Goal: Task Accomplishment & Management: Use online tool/utility

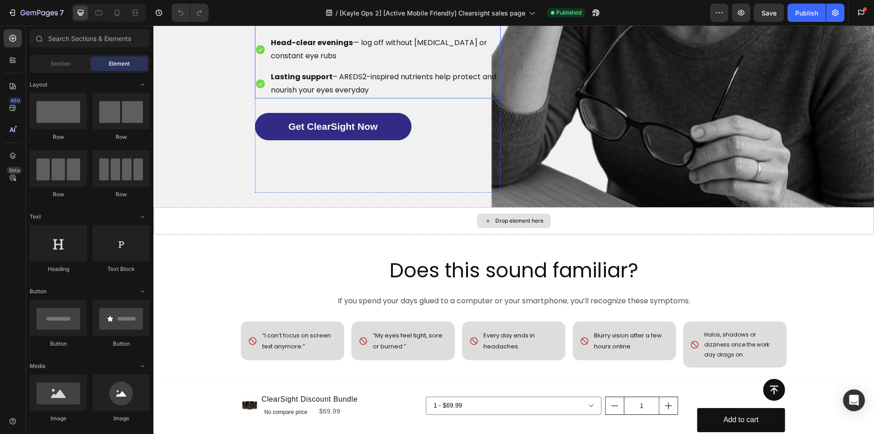
scroll to position [455, 0]
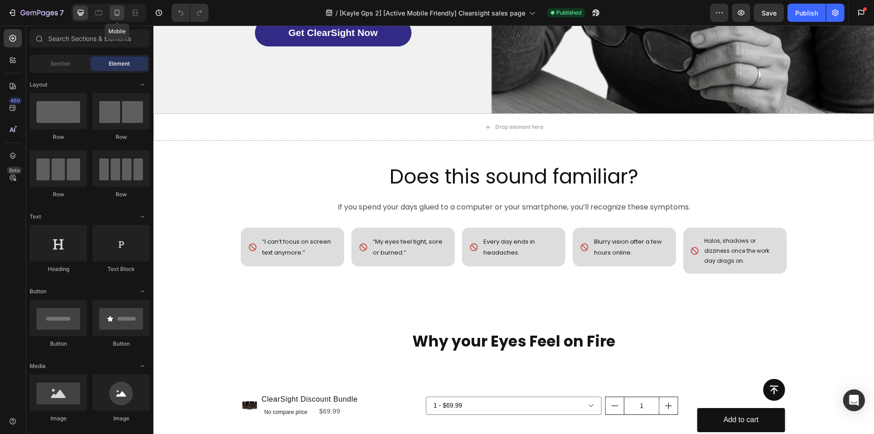
click at [113, 9] on icon at bounding box center [116, 12] width 9 height 9
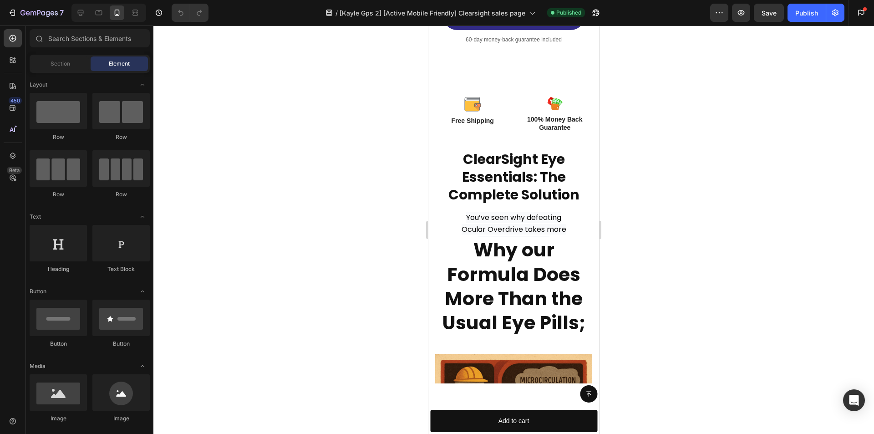
scroll to position [1320, 0]
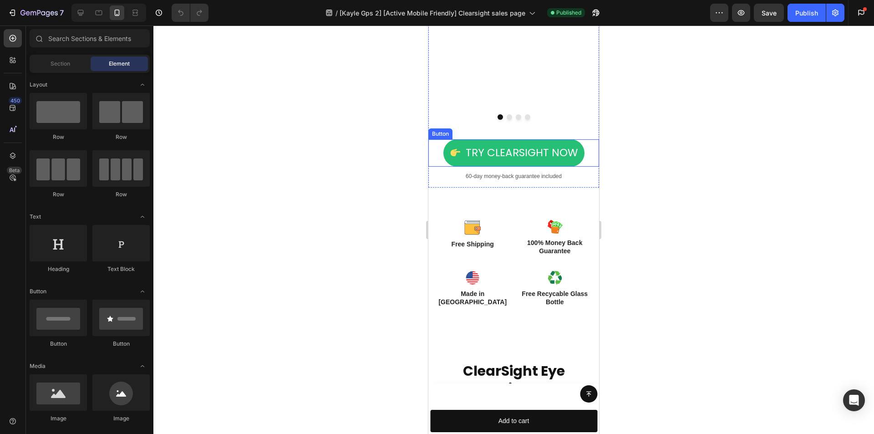
click at [452, 167] on link "Try ClearSight Now" at bounding box center [513, 152] width 141 height 27
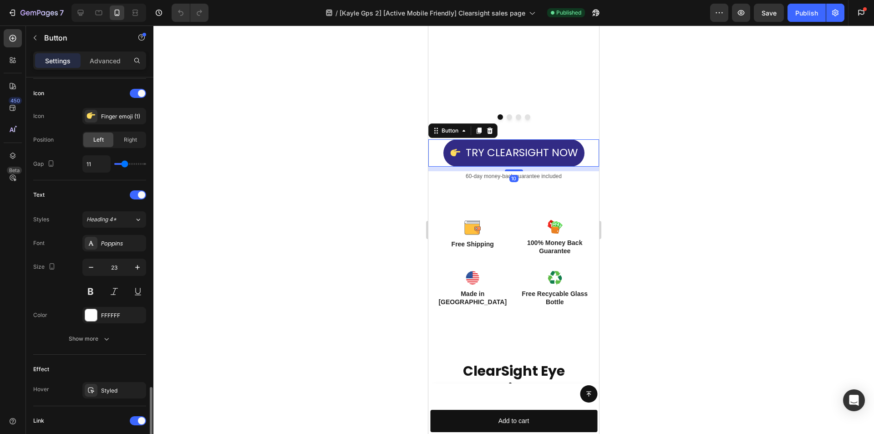
scroll to position [390, 0]
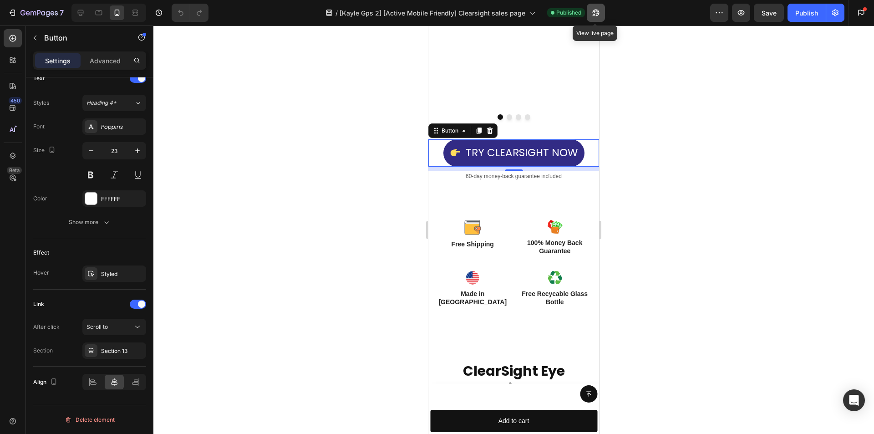
click at [591, 11] on icon "button" at bounding box center [595, 12] width 9 height 9
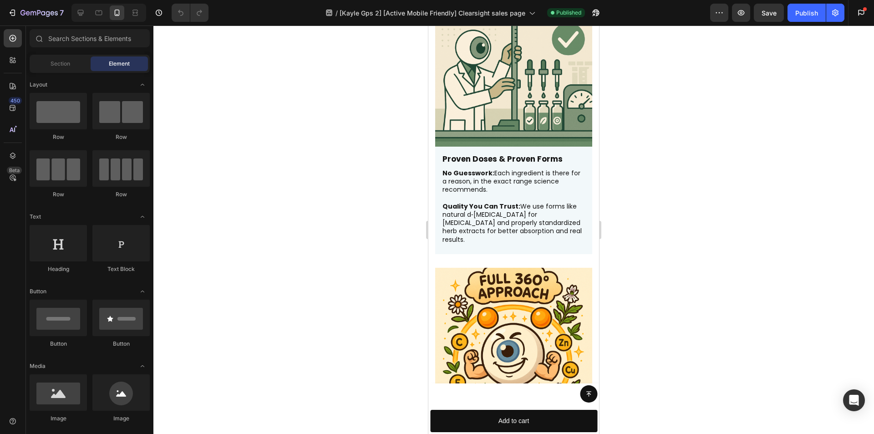
scroll to position [3431, 0]
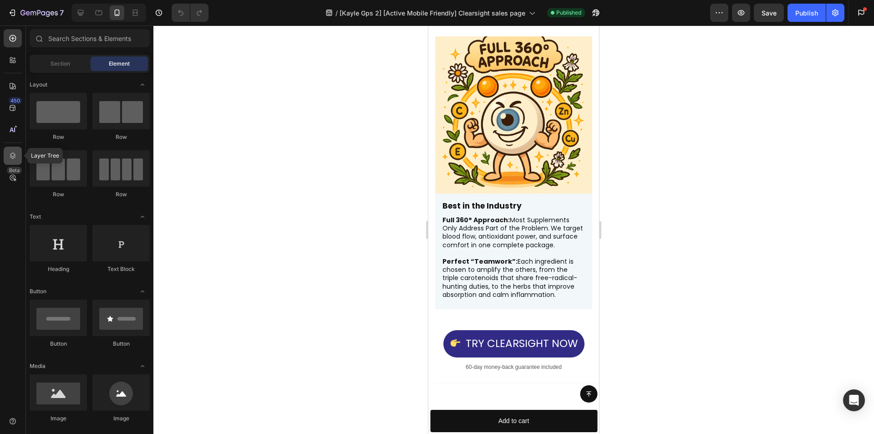
click at [7, 160] on div at bounding box center [13, 156] width 18 height 18
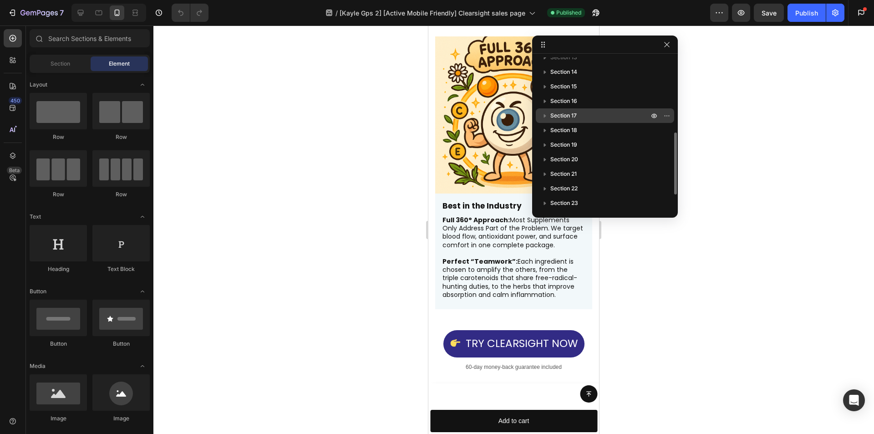
scroll to position [137, 0]
click at [576, 104] on span "Section 13" at bounding box center [563, 102] width 27 height 9
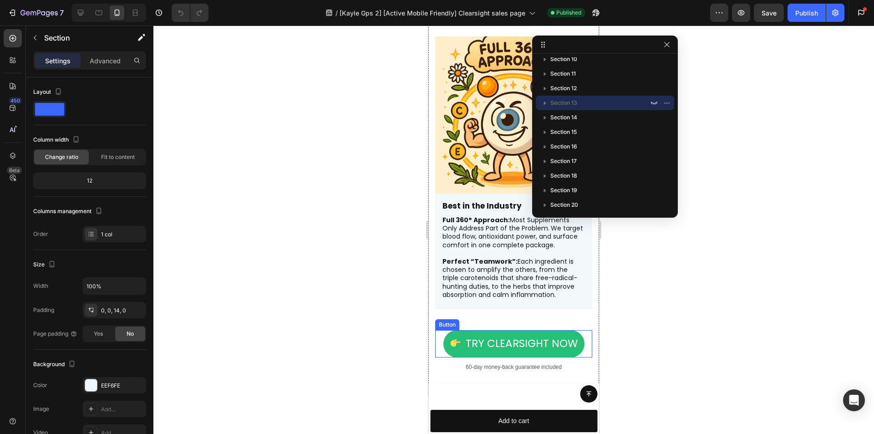
click at [455, 330] on link "Try ClearSight Now" at bounding box center [513, 343] width 141 height 27
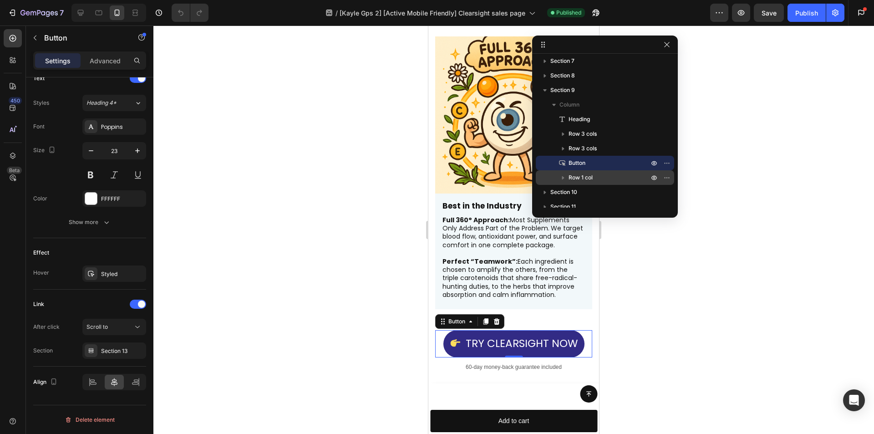
scroll to position [228, 0]
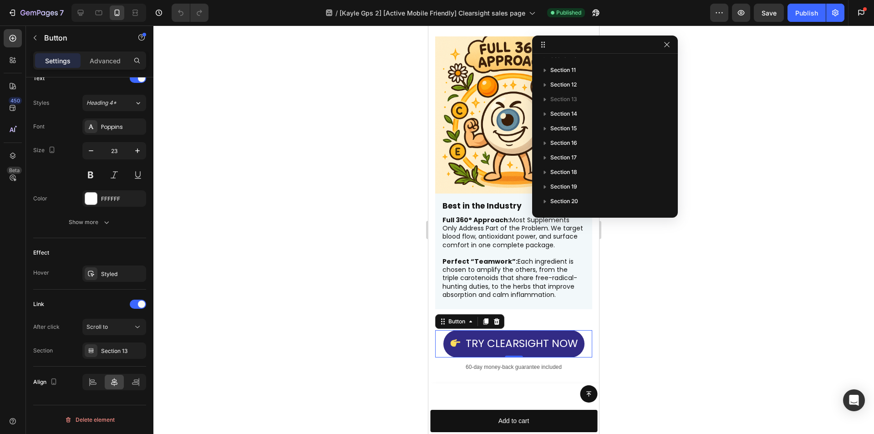
click at [641, 310] on div at bounding box center [513, 229] width 721 height 408
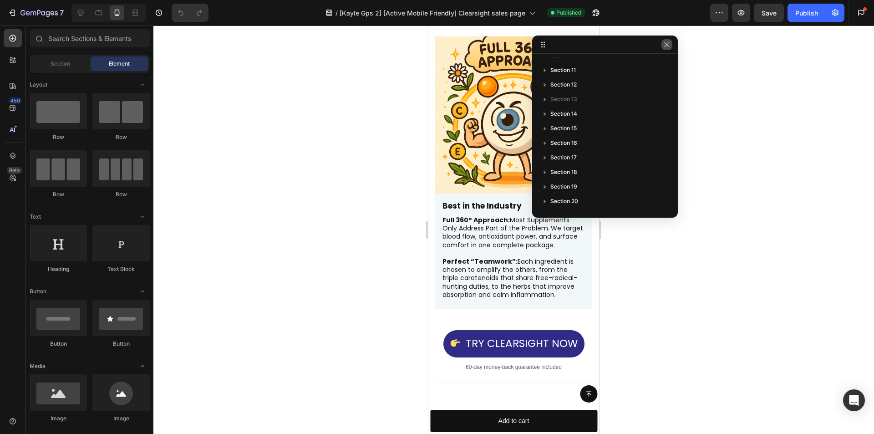
click at [672, 44] on button "button" at bounding box center [667, 44] width 11 height 11
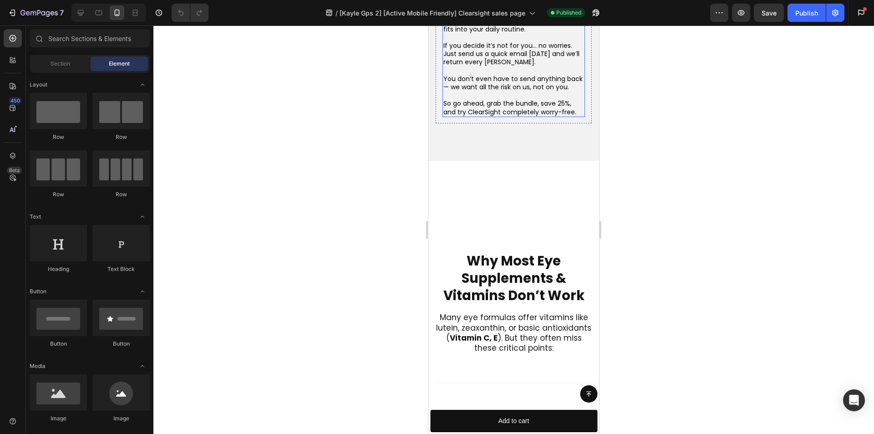
scroll to position [5746, 0]
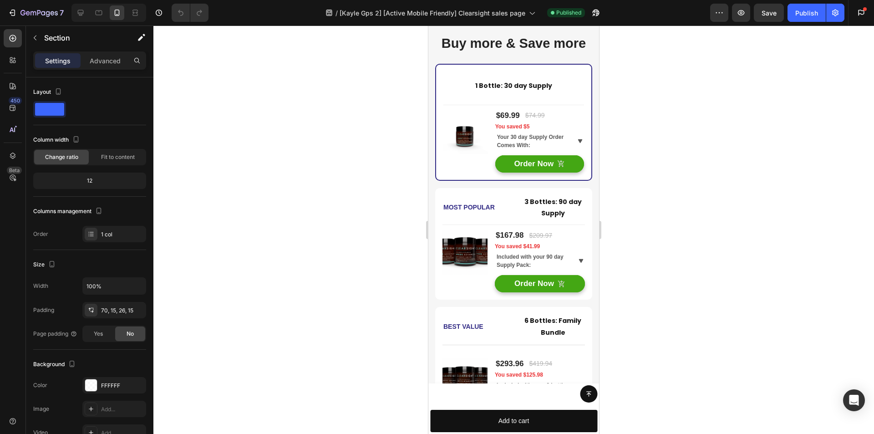
scroll to position [4881, 0]
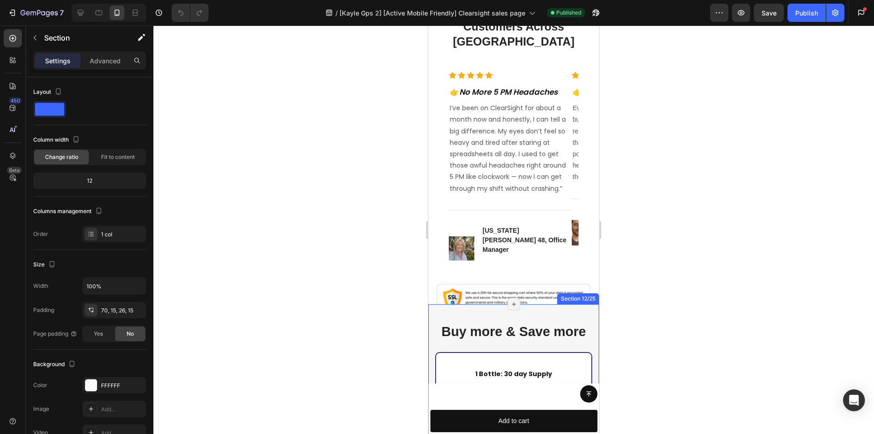
click at [452, 310] on img at bounding box center [514, 299] width 156 height 35
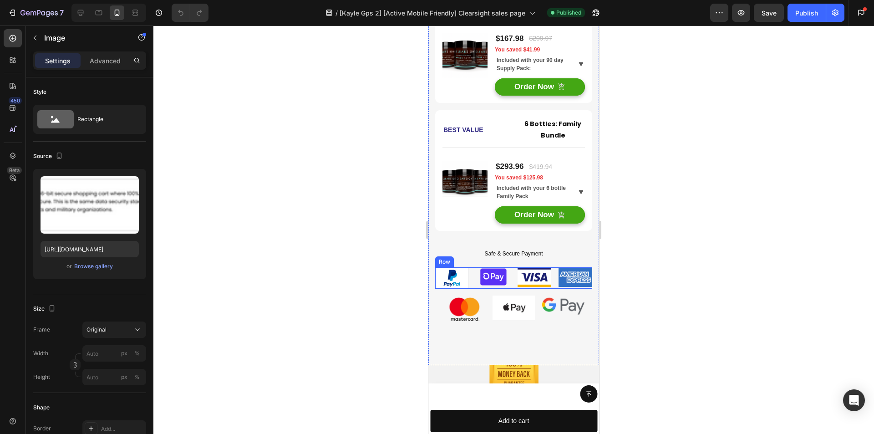
scroll to position [5609, 0]
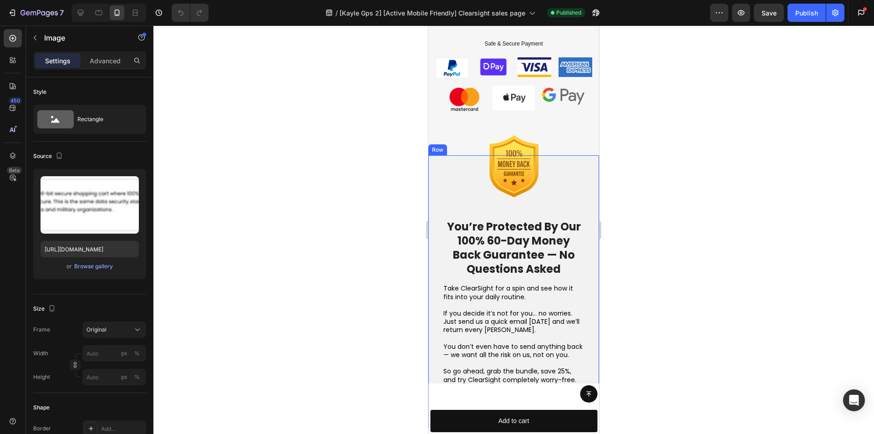
click at [434, 155] on div "Image You’re Protected By Our 100% 60-Day Money Back Guarantee — No Questions A…" at bounding box center [513, 291] width 171 height 273
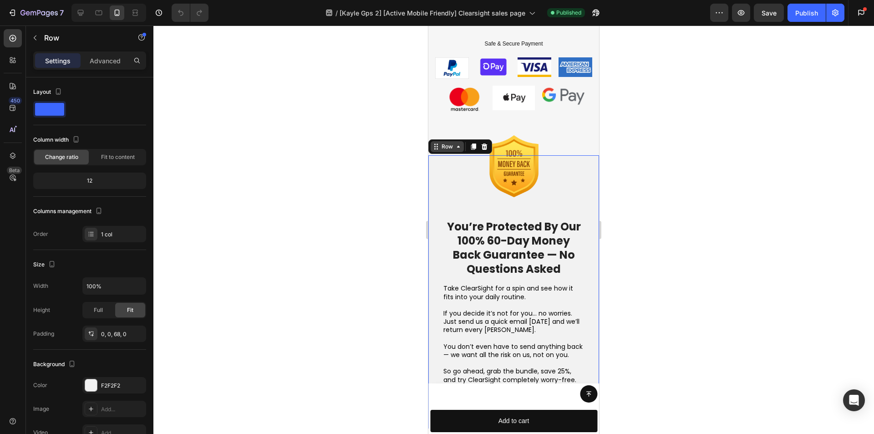
click at [444, 141] on div "Row" at bounding box center [447, 146] width 33 height 11
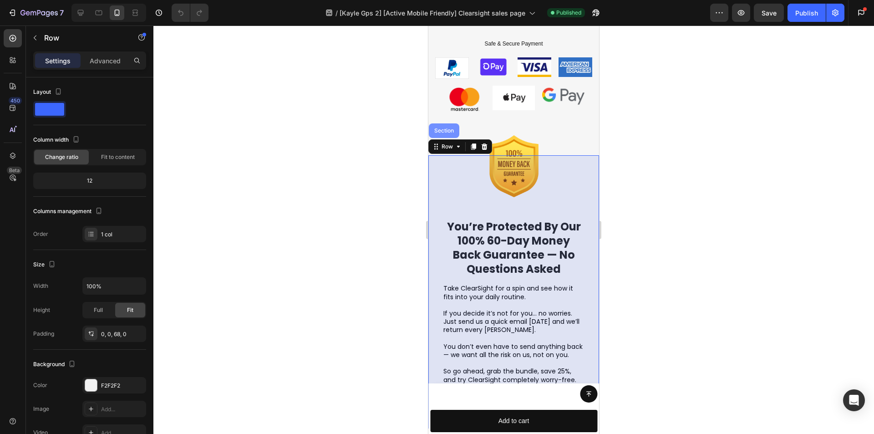
click at [448, 129] on div "Section" at bounding box center [444, 130] width 23 height 5
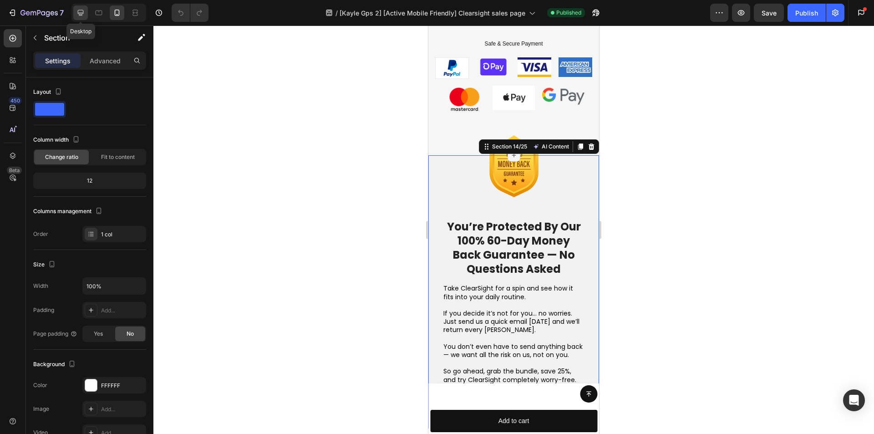
click at [76, 5] on div at bounding box center [80, 12] width 15 height 15
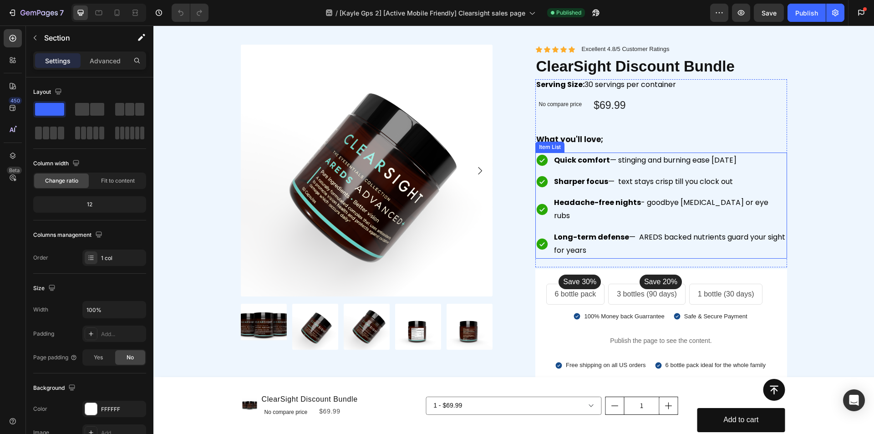
scroll to position [5117, 0]
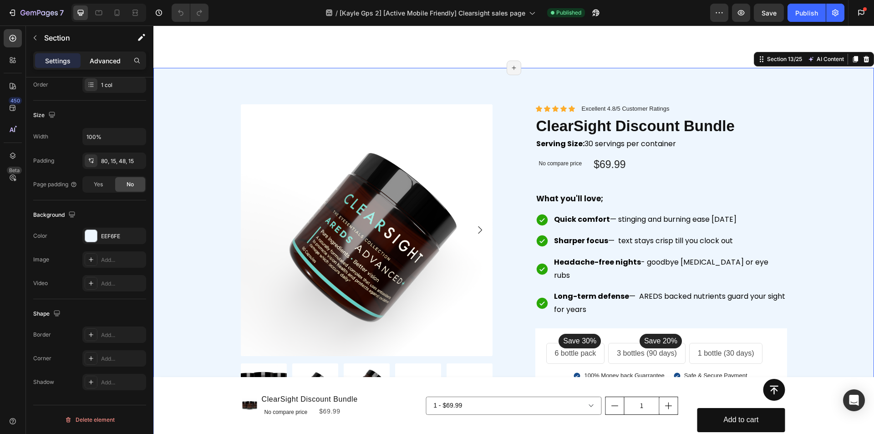
click at [106, 66] on div "Advanced" at bounding box center [105, 60] width 46 height 15
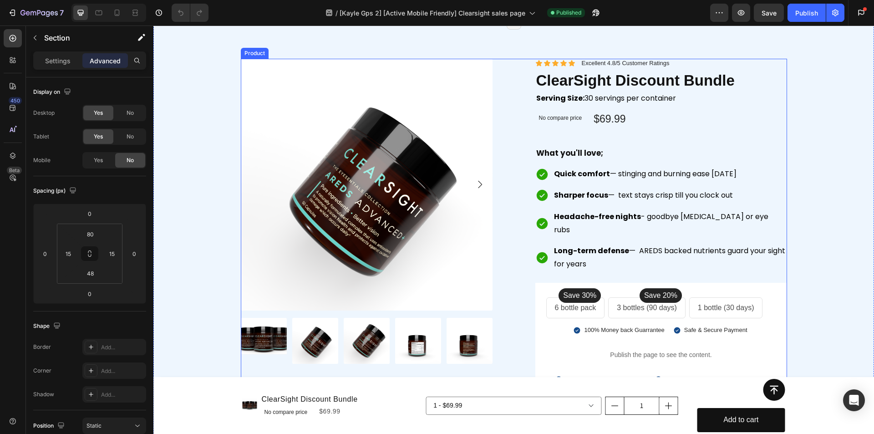
scroll to position [5117, 0]
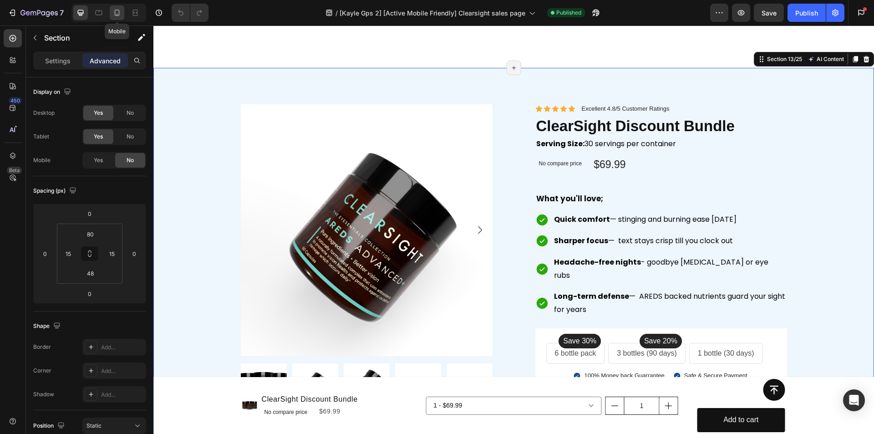
click at [120, 14] on icon at bounding box center [116, 12] width 9 height 9
type input "0"
type input "14"
type input "0"
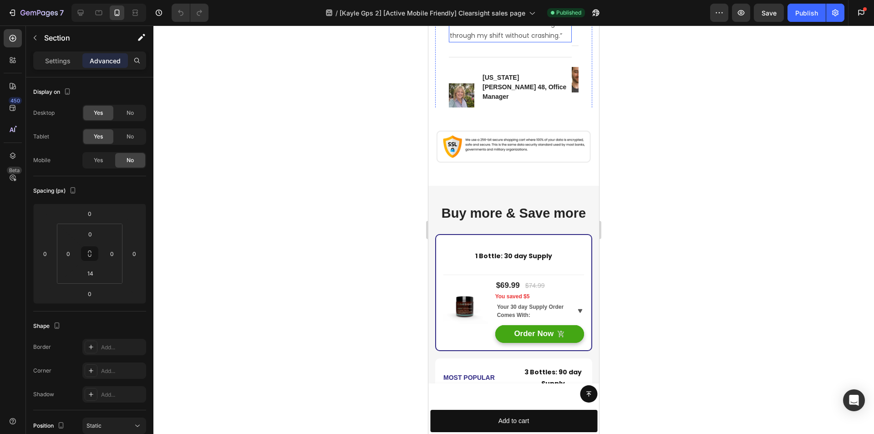
scroll to position [5085, 0]
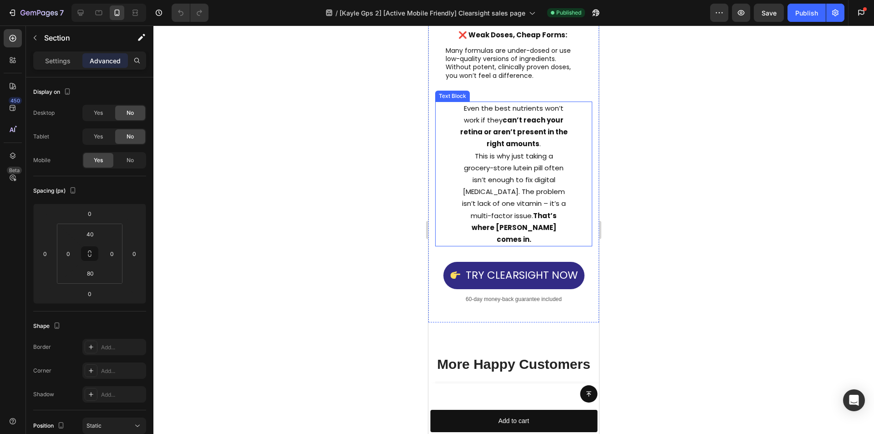
scroll to position [6770, 0]
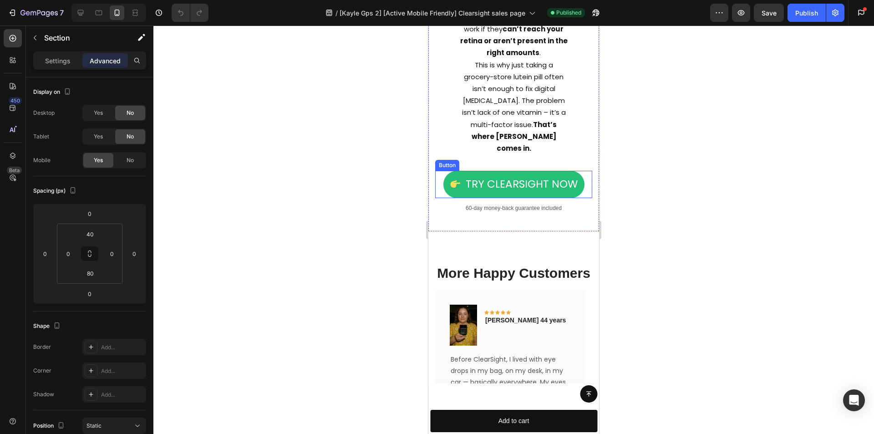
click at [450, 171] on link "Try ClearSight Now" at bounding box center [513, 184] width 141 height 27
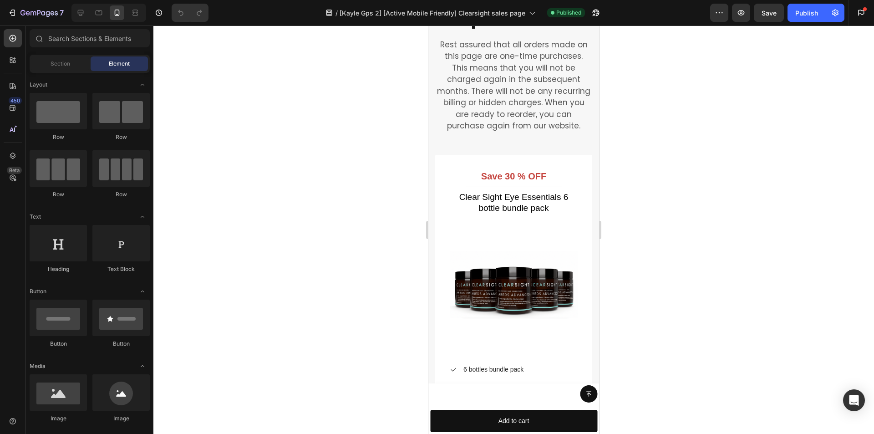
scroll to position [9121, 0]
